Goal: Information Seeking & Learning: Find specific page/section

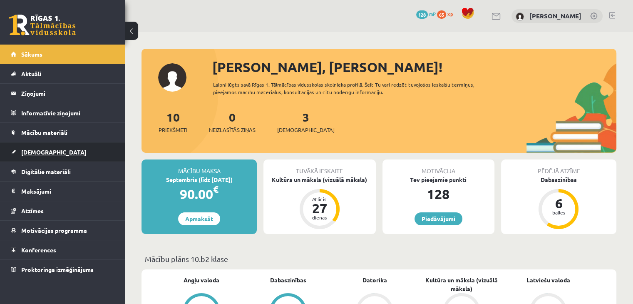
click at [59, 150] on link "[DEMOGRAPHIC_DATA]" at bounding box center [63, 151] width 104 height 19
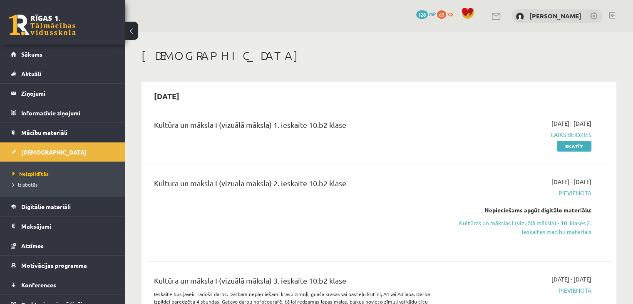
click at [30, 190] on ul "Neizpildītās Izlabotās" at bounding box center [62, 179] width 125 height 35
click at [29, 184] on span "Izlabotās" at bounding box center [24, 184] width 25 height 7
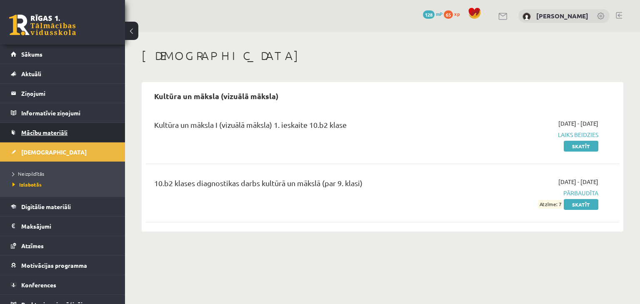
click at [83, 133] on link "Mācību materiāli" at bounding box center [63, 132] width 104 height 19
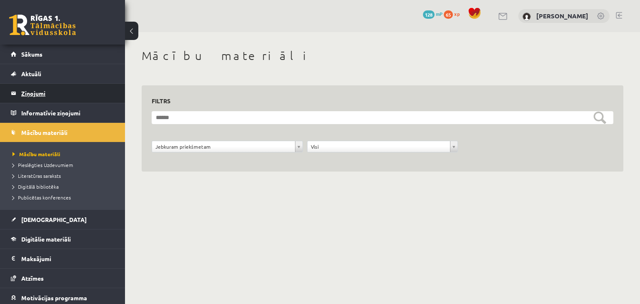
click at [72, 93] on legend "Ziņojumi 0" at bounding box center [67, 93] width 93 height 19
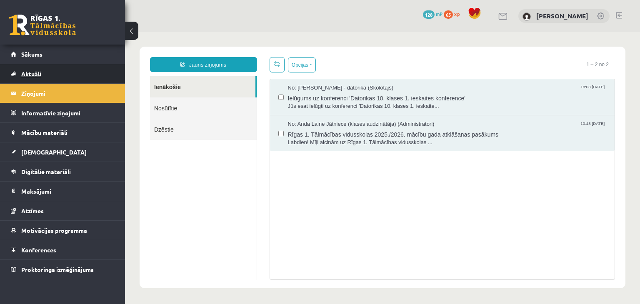
click at [68, 75] on link "Aktuāli" at bounding box center [63, 73] width 104 height 19
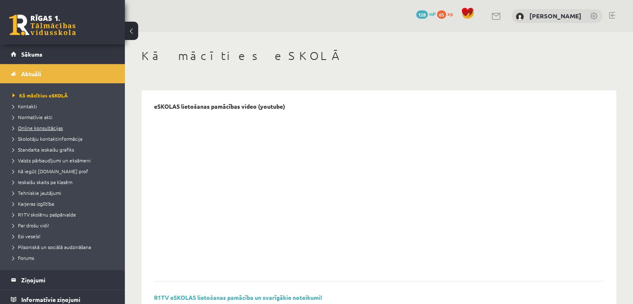
click at [54, 127] on span "Online konsultācijas" at bounding box center [37, 127] width 50 height 7
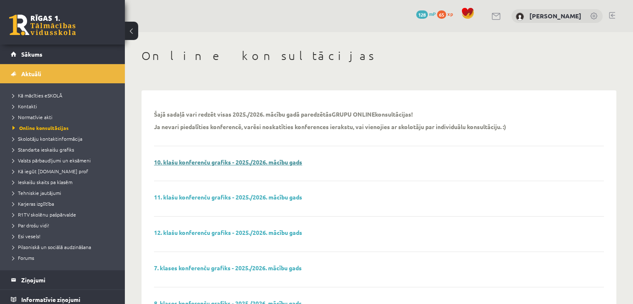
click at [289, 165] on link "10. klašu konferenču grafiks - 2025./2026. mācību gads" at bounding box center [228, 161] width 148 height 7
click at [32, 238] on span "Esi vesels!" at bounding box center [26, 236] width 28 height 7
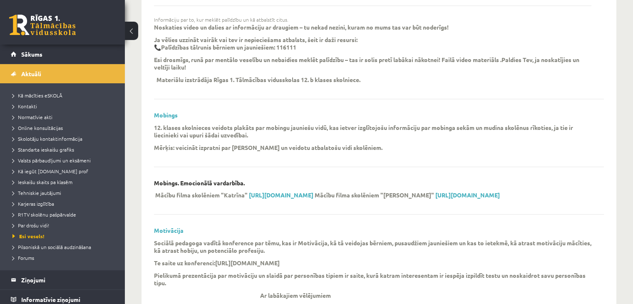
scroll to position [1249, 0]
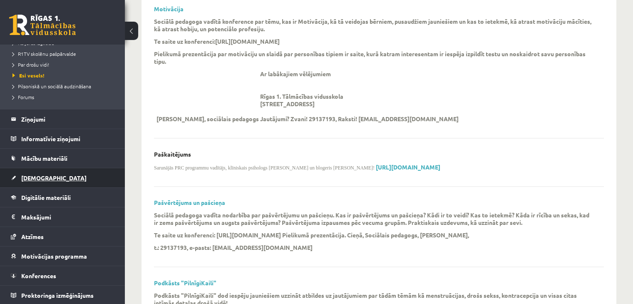
click at [84, 180] on link "[DEMOGRAPHIC_DATA]" at bounding box center [63, 177] width 104 height 19
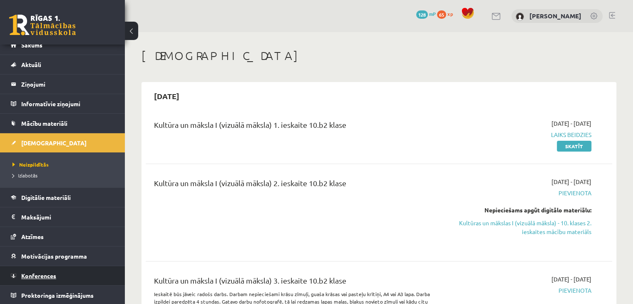
click at [75, 278] on link "Konferences" at bounding box center [63, 275] width 104 height 19
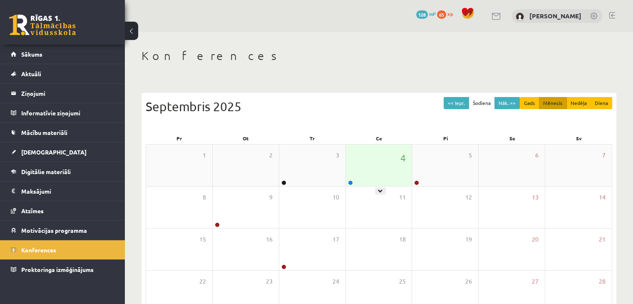
click at [371, 165] on div "4" at bounding box center [379, 165] width 66 height 42
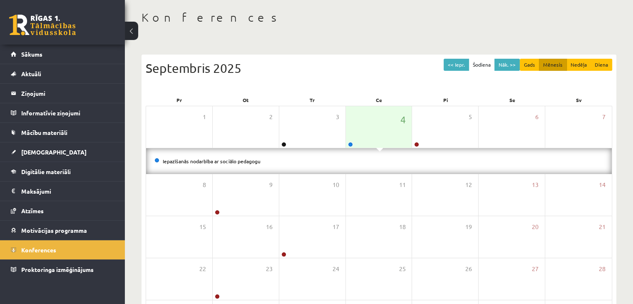
scroll to position [42, 0]
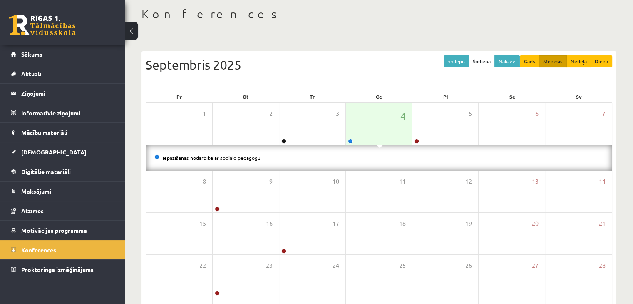
click at [338, 156] on li "Iepazīšanās nodarbība ar sociālo pedagogu" at bounding box center [378, 157] width 449 height 9
click at [249, 157] on link "Iepazīšanās nodarbība ar sociālo pedagogu" at bounding box center [212, 157] width 98 height 7
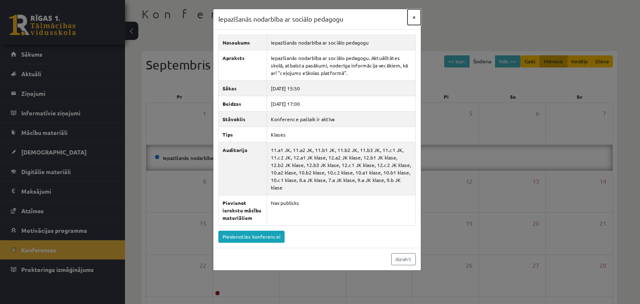
click at [414, 19] on button "×" at bounding box center [413, 17] width 13 height 16
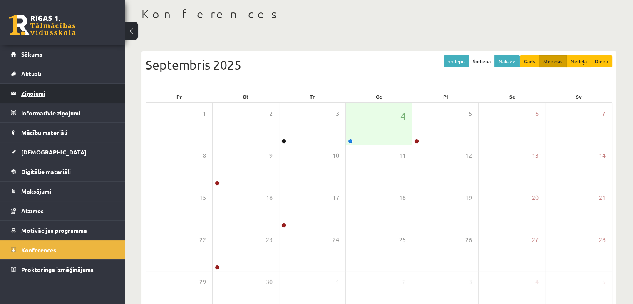
click at [75, 92] on legend "Ziņojumi 0" at bounding box center [67, 93] width 93 height 19
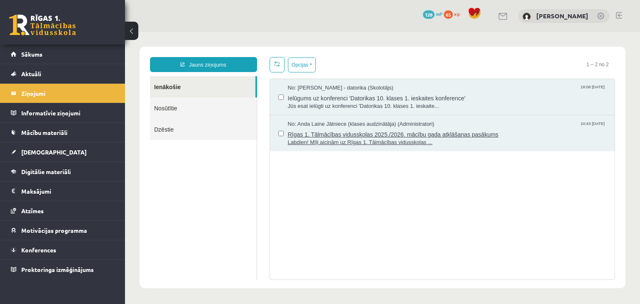
click at [534, 135] on span "Rīgas 1. Tālmācības vidusskolas 2025./2026. mācību gada atklāšanas pasākums" at bounding box center [447, 133] width 319 height 10
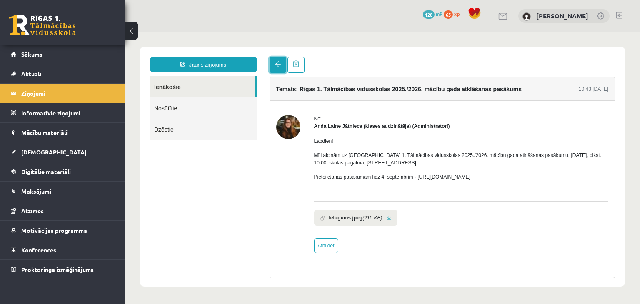
click at [275, 65] on span at bounding box center [278, 64] width 6 height 6
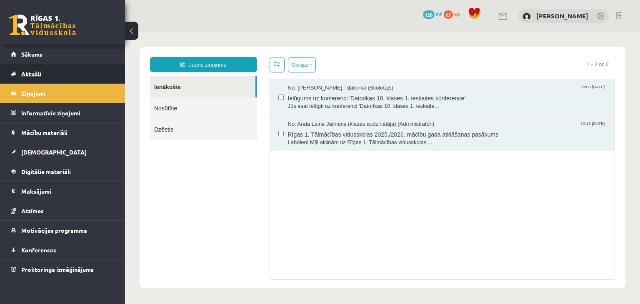
click at [73, 64] on link "Aktuāli" at bounding box center [63, 73] width 104 height 19
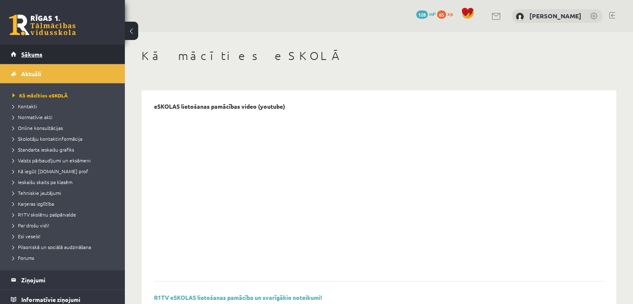
click at [77, 48] on link "Sākums" at bounding box center [63, 54] width 104 height 19
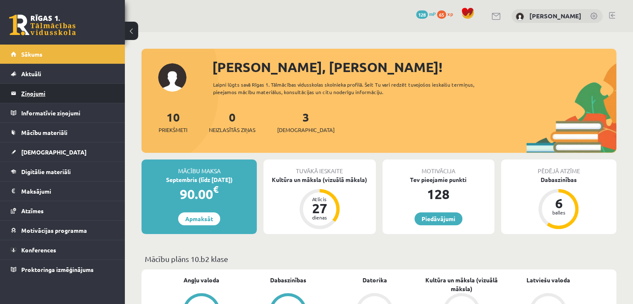
click at [59, 102] on legend "Ziņojumi 0" at bounding box center [67, 93] width 93 height 19
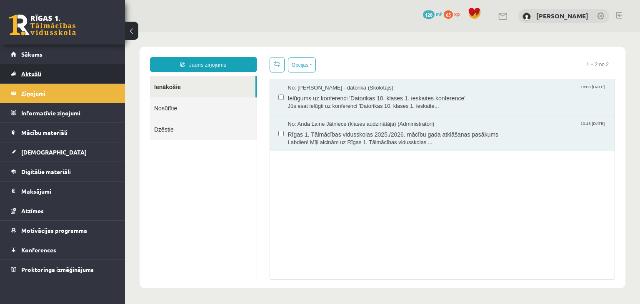
click at [64, 76] on link "Aktuāli" at bounding box center [63, 73] width 104 height 19
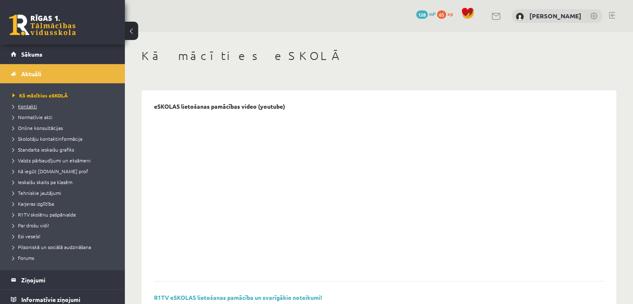
click at [33, 107] on span "Kontakti" at bounding box center [24, 106] width 25 height 7
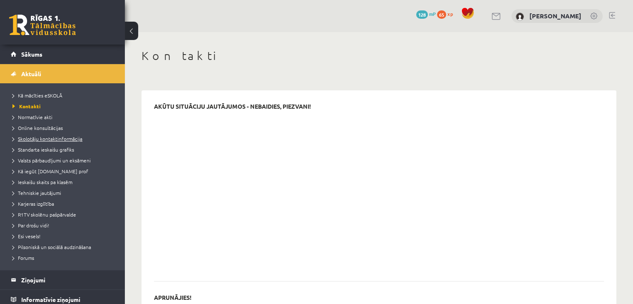
click at [47, 140] on span "Skolotāju kontaktinformācija" at bounding box center [47, 138] width 70 height 7
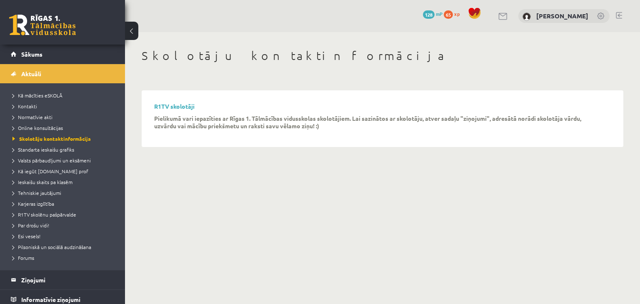
click at [178, 102] on div "R1TV skolotāji Pielikumā vari iepazīties ar Rīgas 1. Tālmācības vidusskolas sko…" at bounding box center [382, 119] width 473 height 49
click at [177, 107] on link "R1TV skolotāji" at bounding box center [174, 105] width 40 height 7
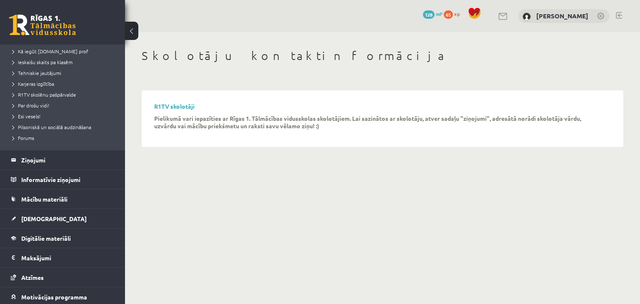
scroll to position [125, 0]
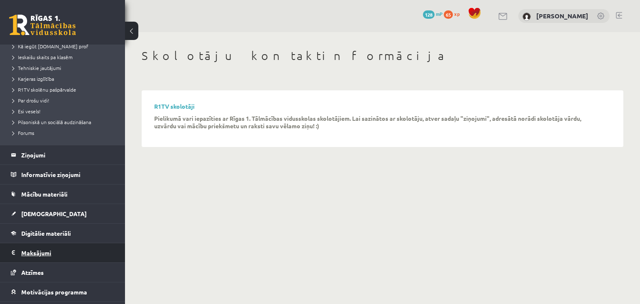
click at [62, 249] on legend "Maksājumi 0" at bounding box center [67, 252] width 93 height 19
